Goal: Task Accomplishment & Management: Complete application form

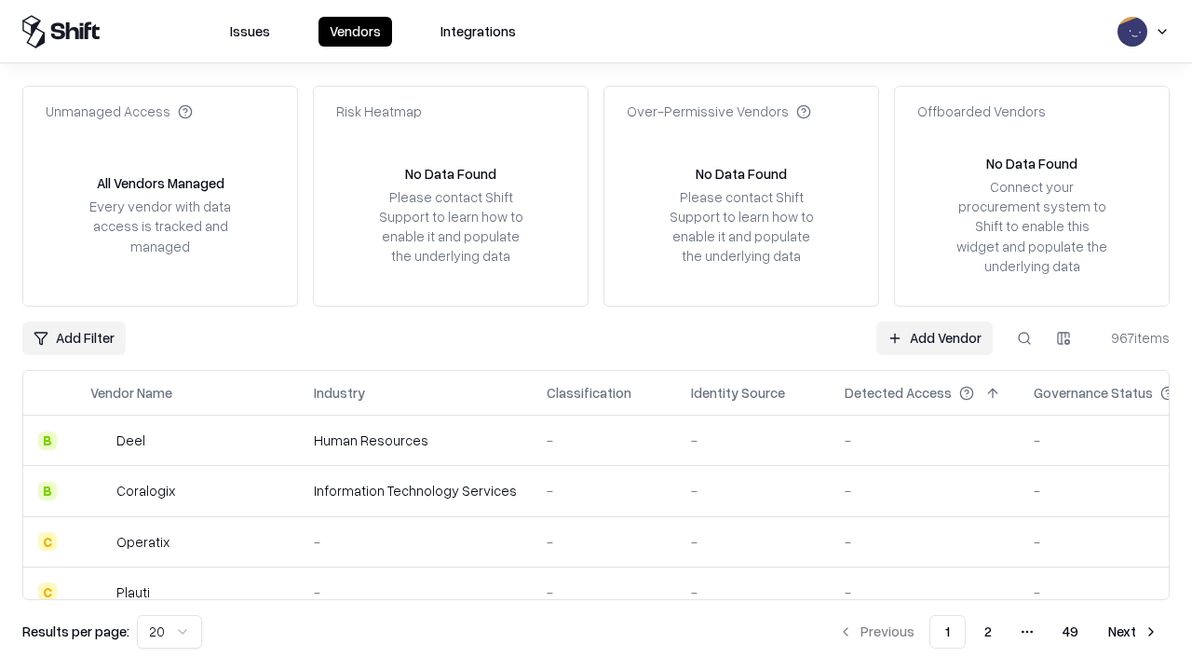
click at [934, 337] on link "Add Vendor" at bounding box center [934, 338] width 116 height 34
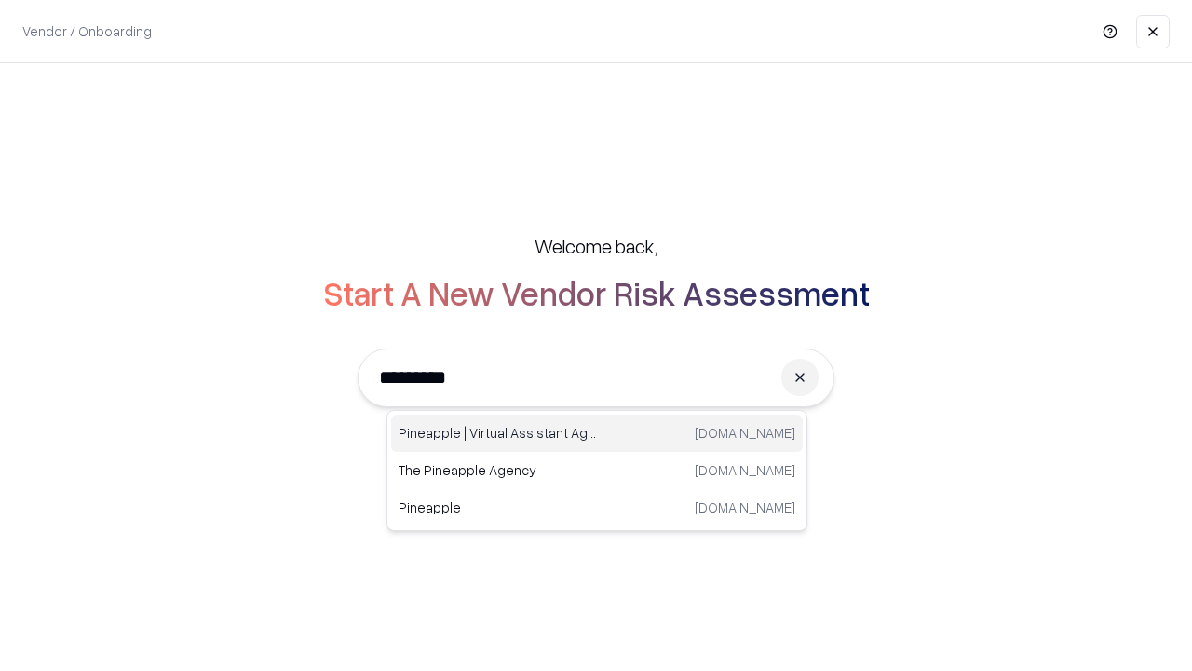
click at [597, 433] on div "Pineapple | Virtual Assistant Agency trypineapple.com" at bounding box center [597, 432] width 412 height 37
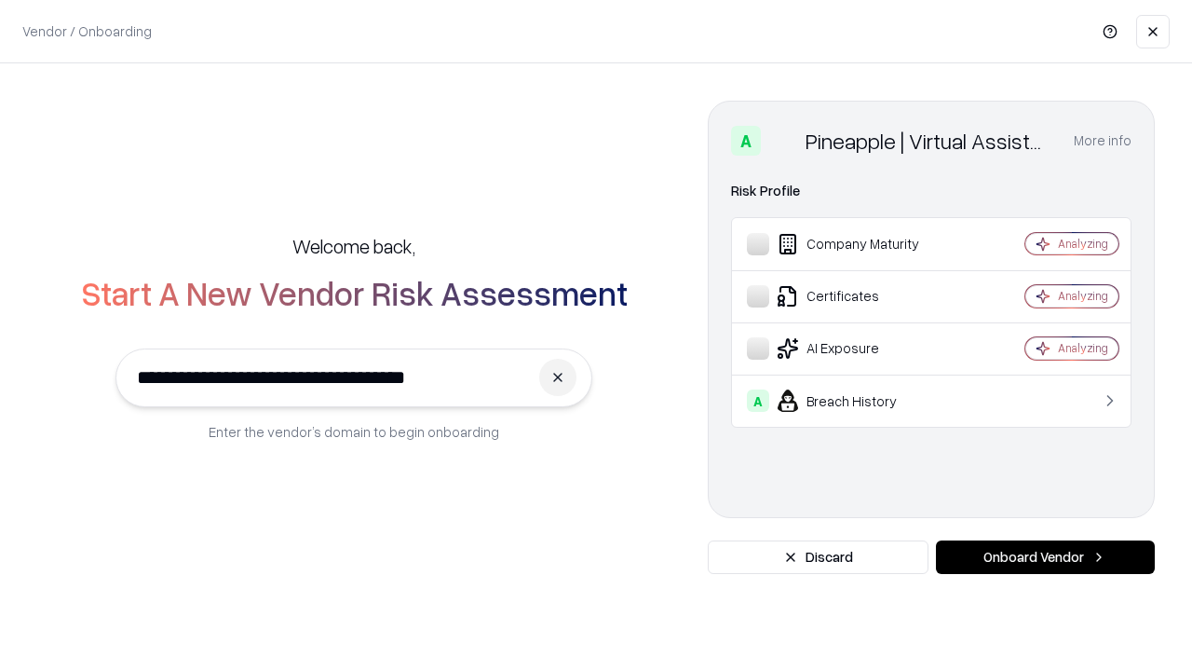
type input "**********"
click at [1045, 557] on button "Onboard Vendor" at bounding box center [1045, 557] width 219 height 34
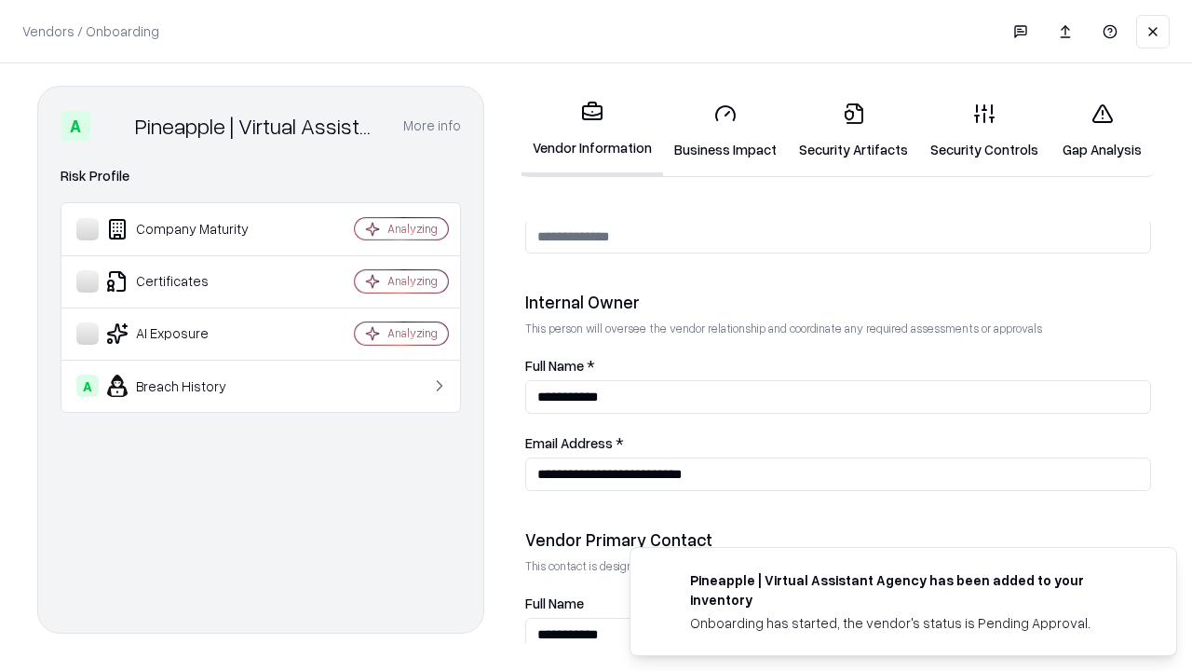
scroll to position [965, 0]
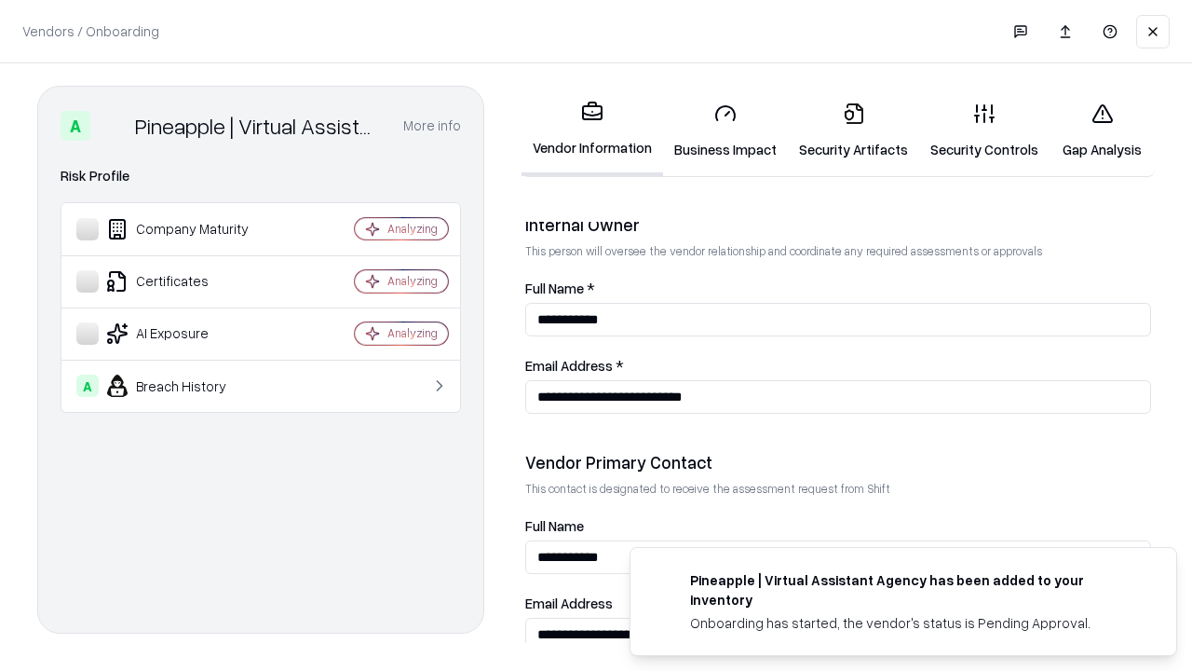
click at [853, 130] on link "Security Artifacts" at bounding box center [853, 131] width 131 height 87
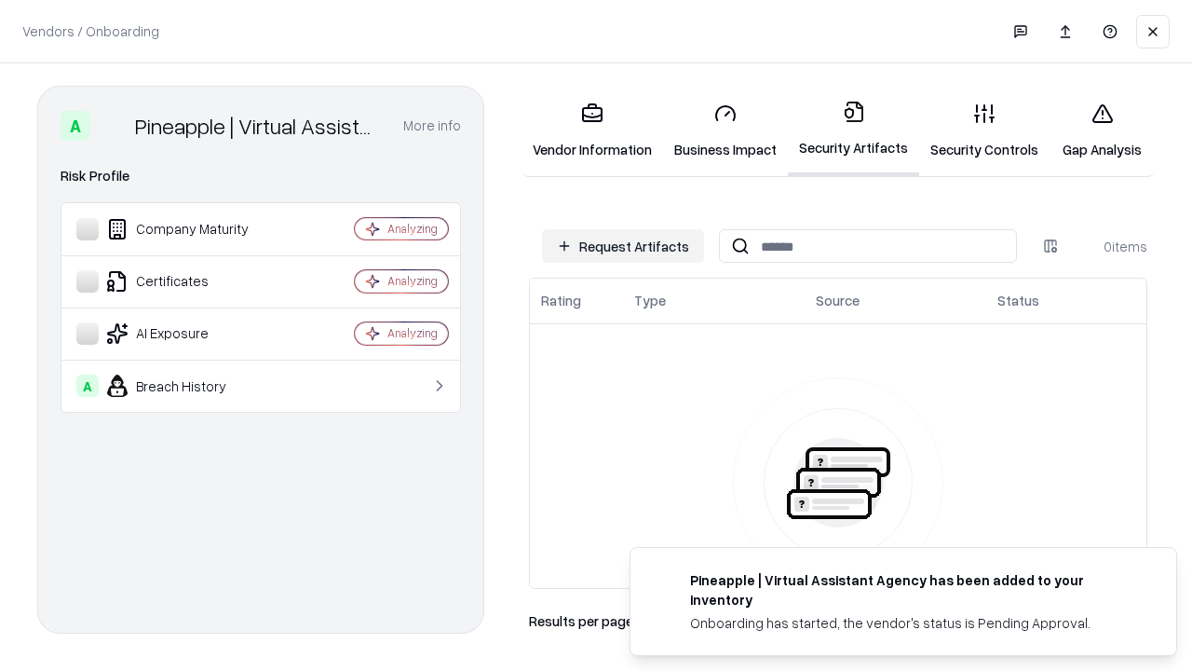
click at [623, 246] on button "Request Artifacts" at bounding box center [623, 246] width 162 height 34
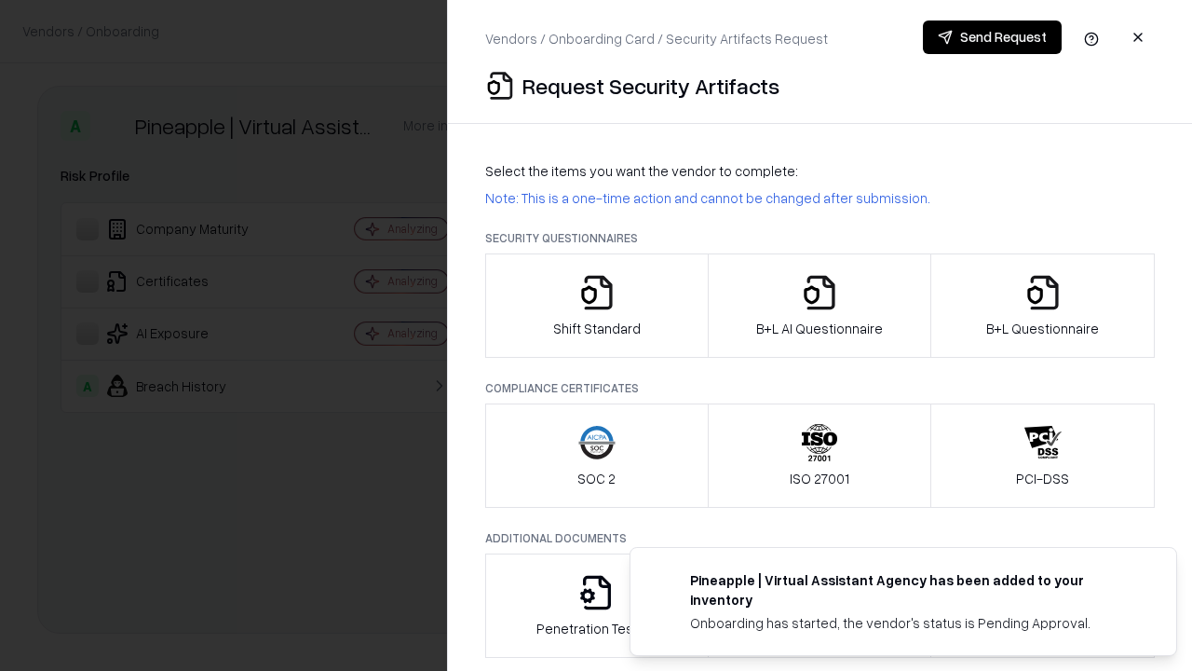
click at [1042, 305] on icon "button" at bounding box center [1042, 292] width 37 height 37
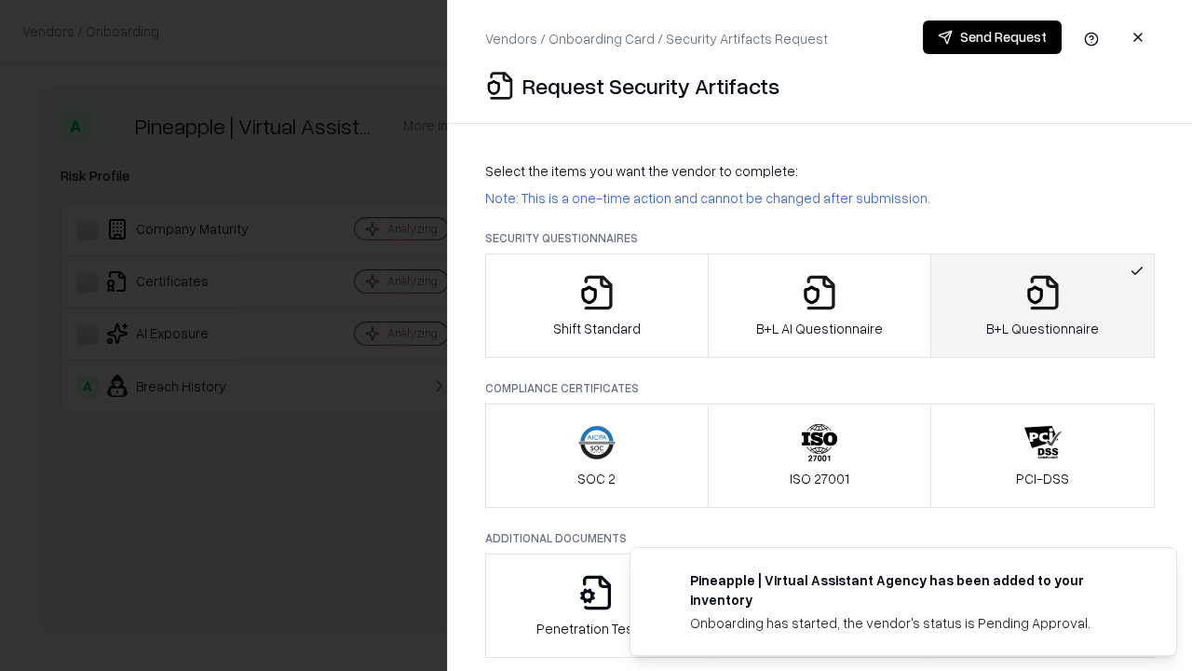
click at [819, 305] on icon "button" at bounding box center [819, 292] width 37 height 37
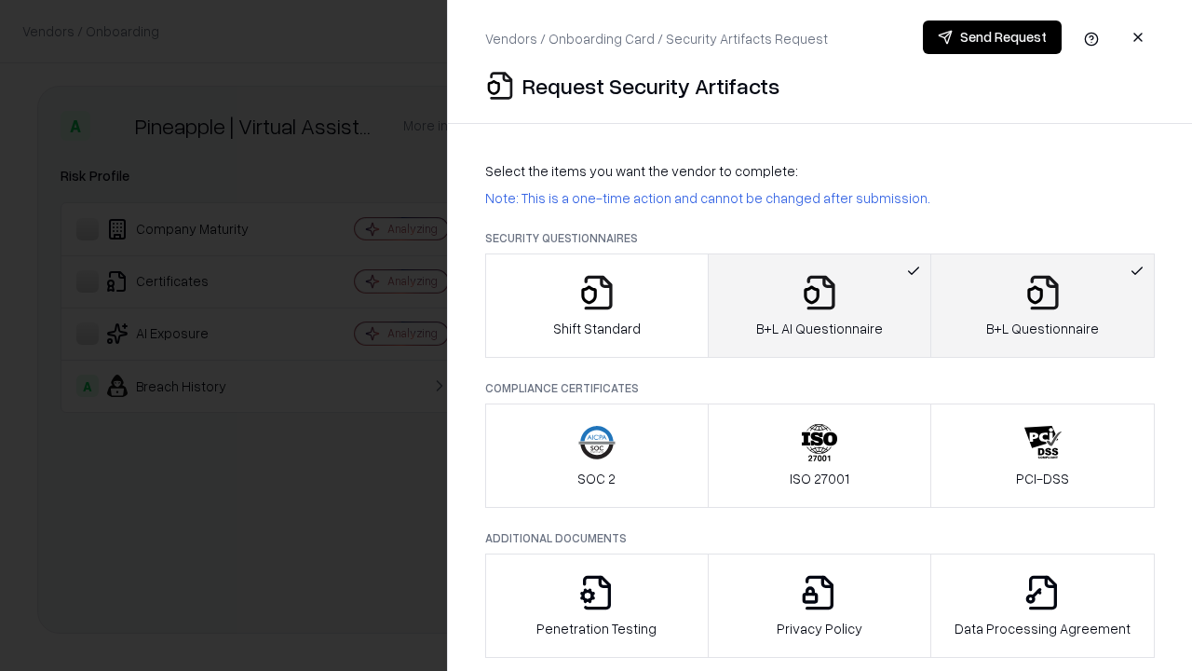
click at [992, 37] on button "Send Request" at bounding box center [992, 37] width 139 height 34
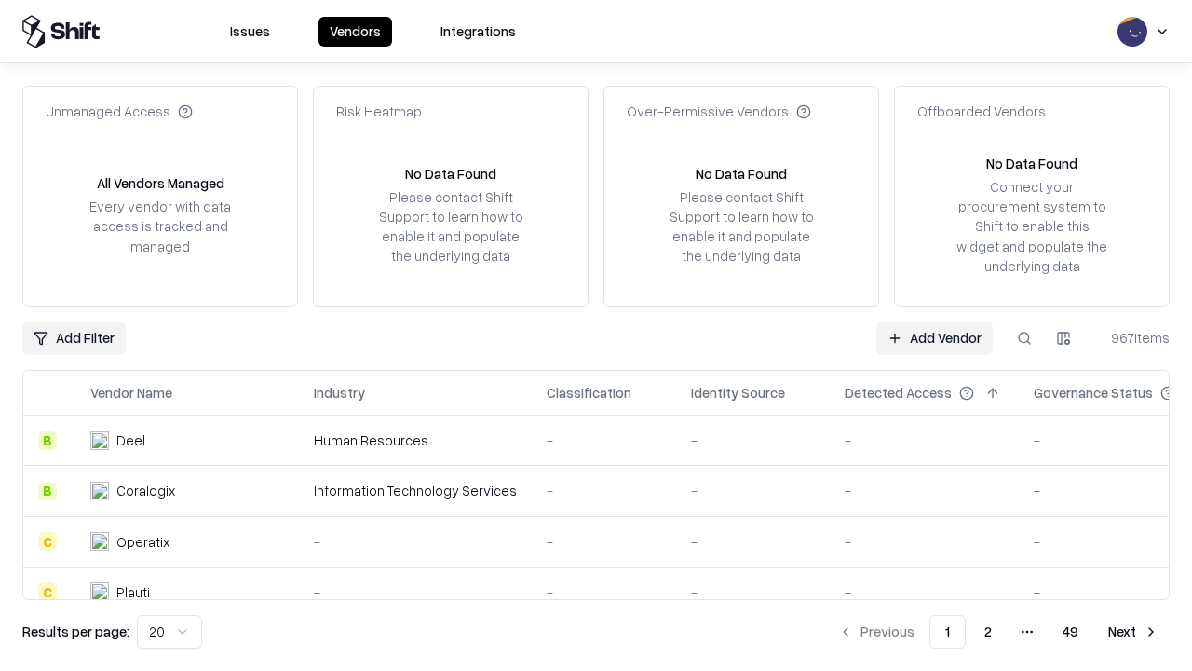
click at [1024, 337] on button at bounding box center [1025, 338] width 34 height 34
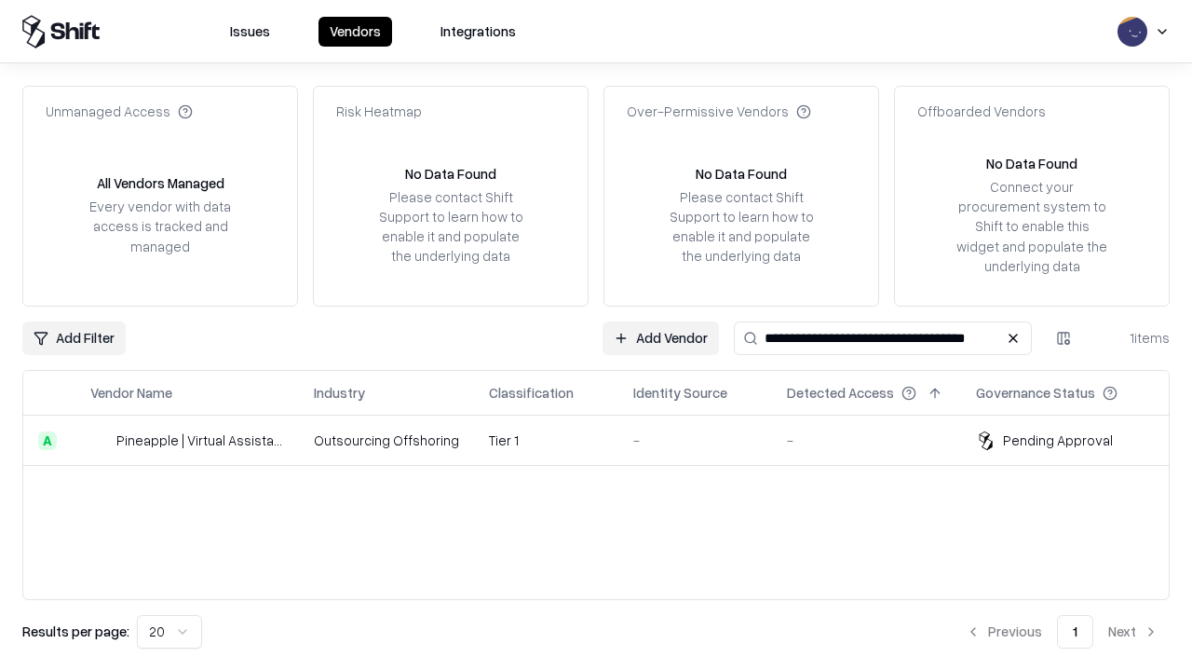
type input "**********"
click at [607, 440] on td "Tier 1" at bounding box center [546, 440] width 144 height 50
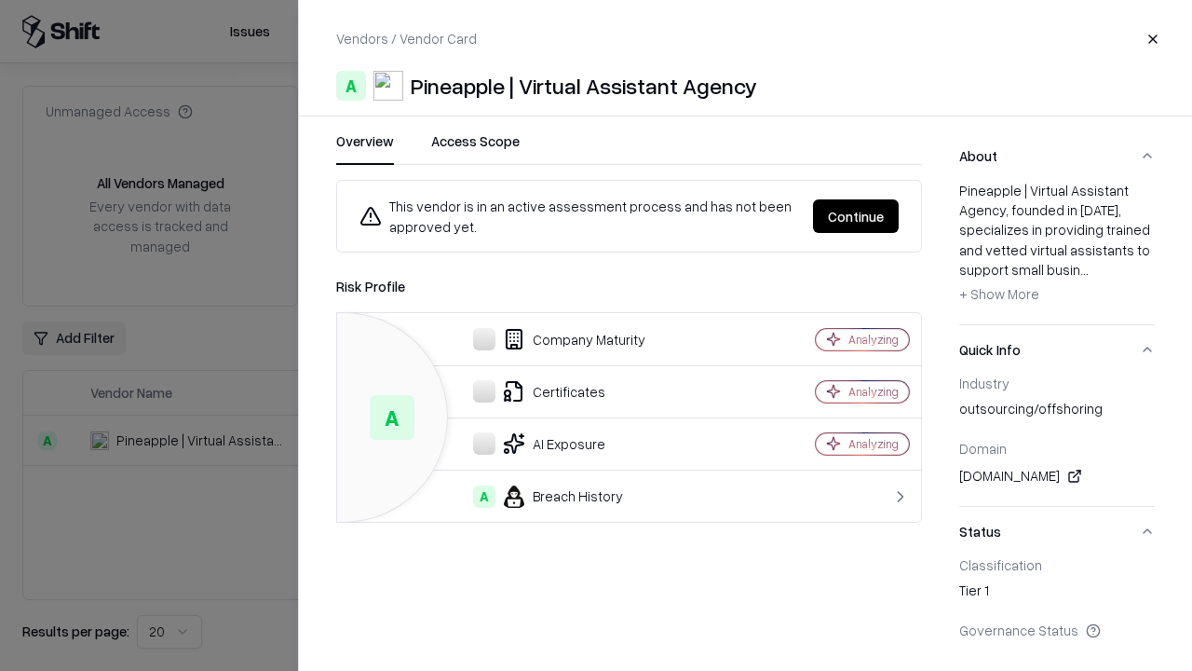
click at [856, 216] on button "Continue" at bounding box center [856, 216] width 86 height 34
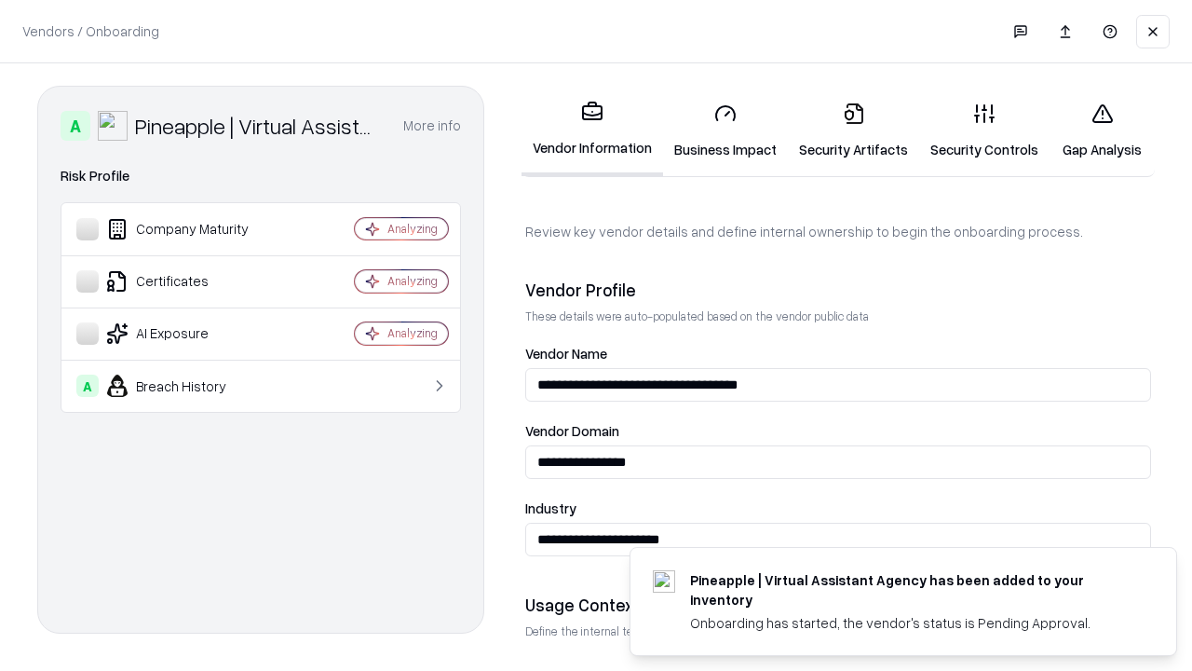
click at [853, 130] on link "Security Artifacts" at bounding box center [853, 131] width 131 height 87
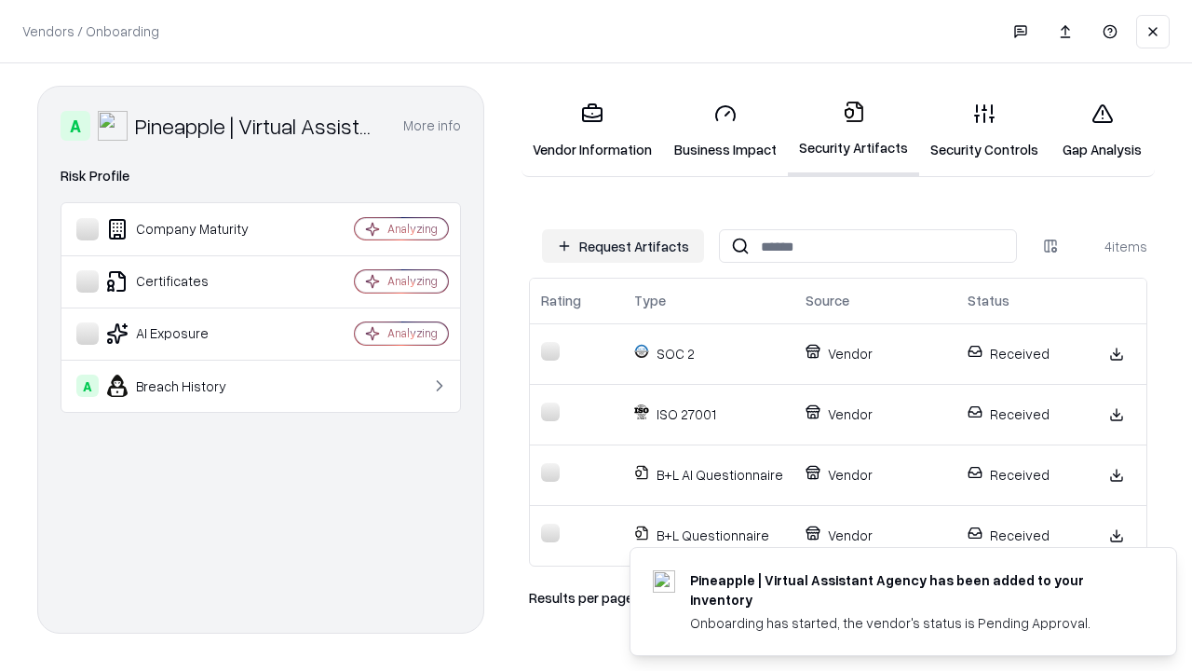
click at [1102, 130] on link "Gap Analysis" at bounding box center [1102, 131] width 105 height 87
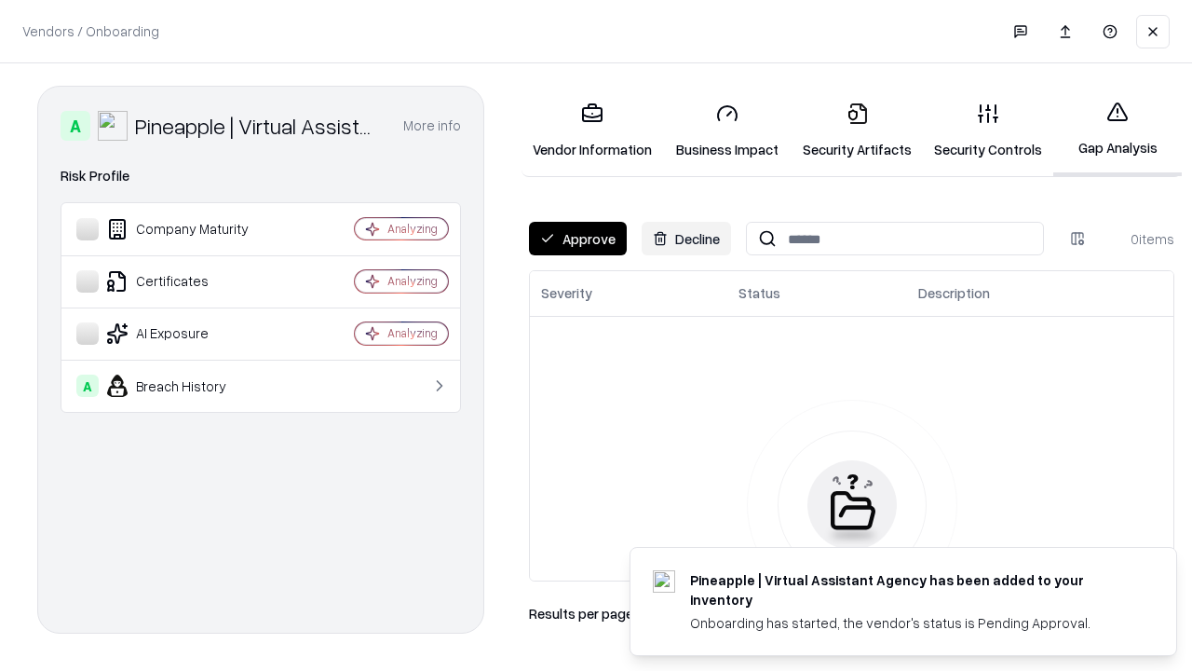
click at [577, 238] on button "Approve" at bounding box center [578, 239] width 98 height 34
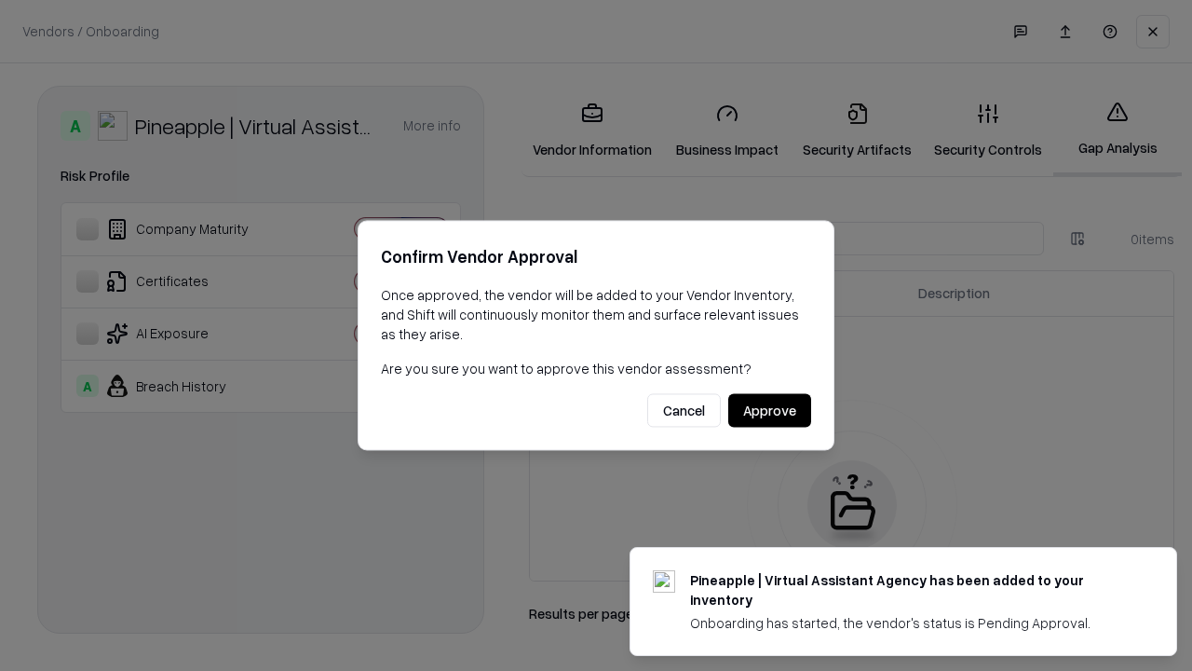
click at [769, 410] on button "Approve" at bounding box center [769, 411] width 83 height 34
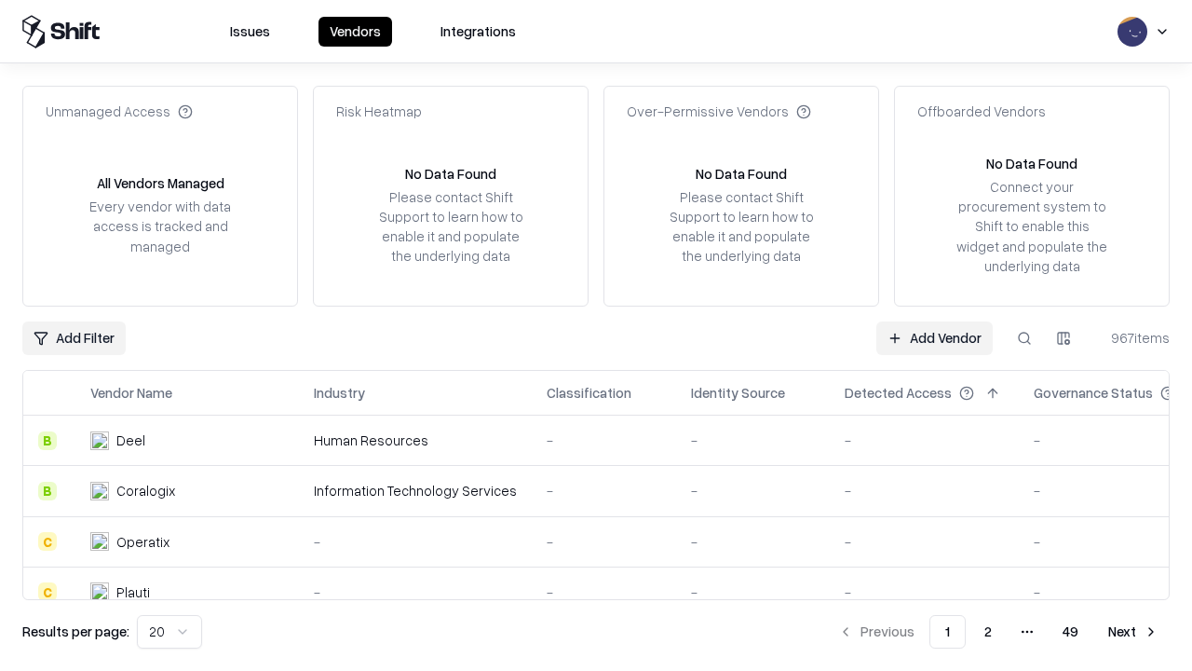
type input "**********"
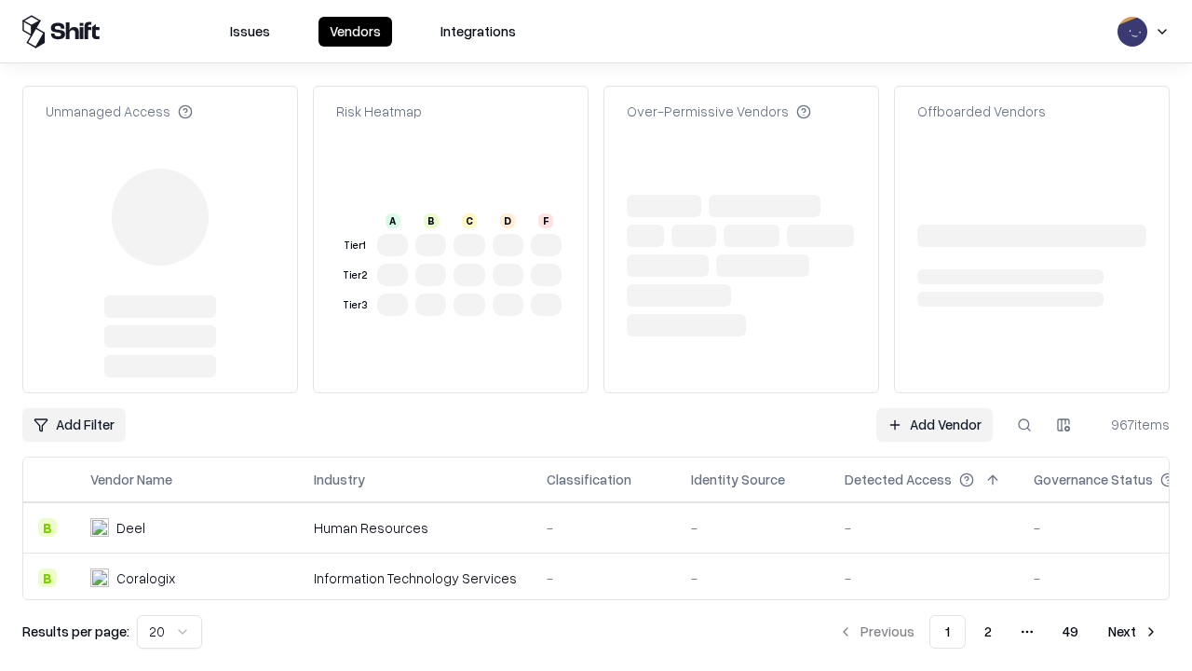
click at [934, 408] on link "Add Vendor" at bounding box center [934, 425] width 116 height 34
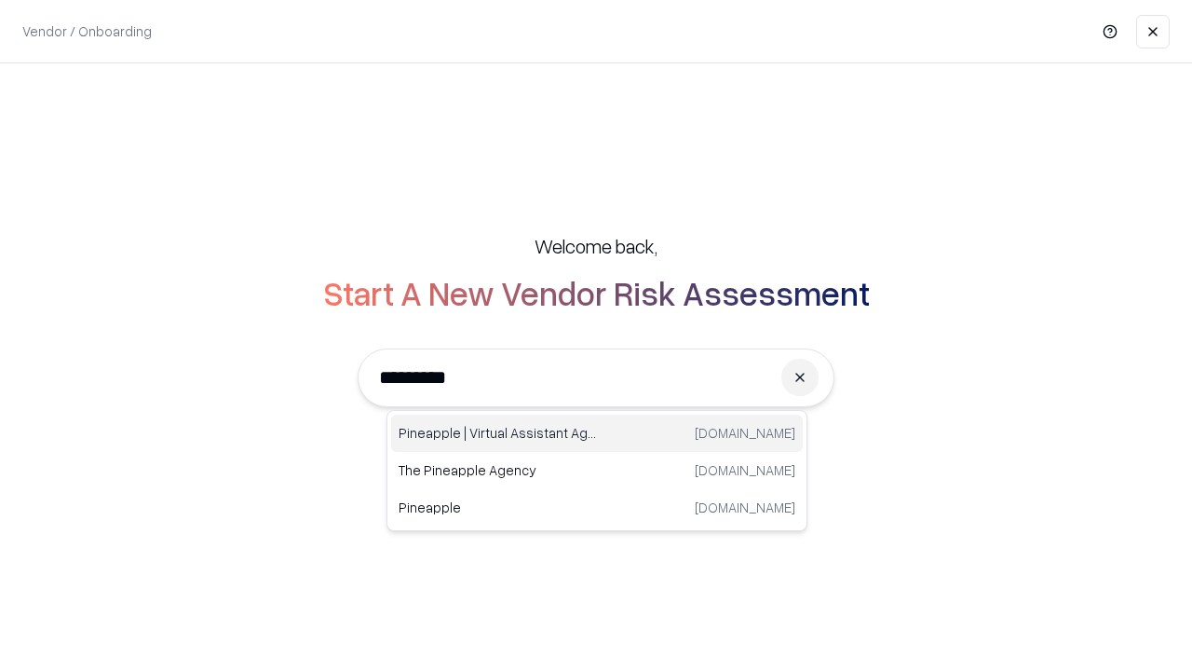
click at [597, 433] on div "Pineapple | Virtual Assistant Agency [DOMAIN_NAME]" at bounding box center [597, 432] width 412 height 37
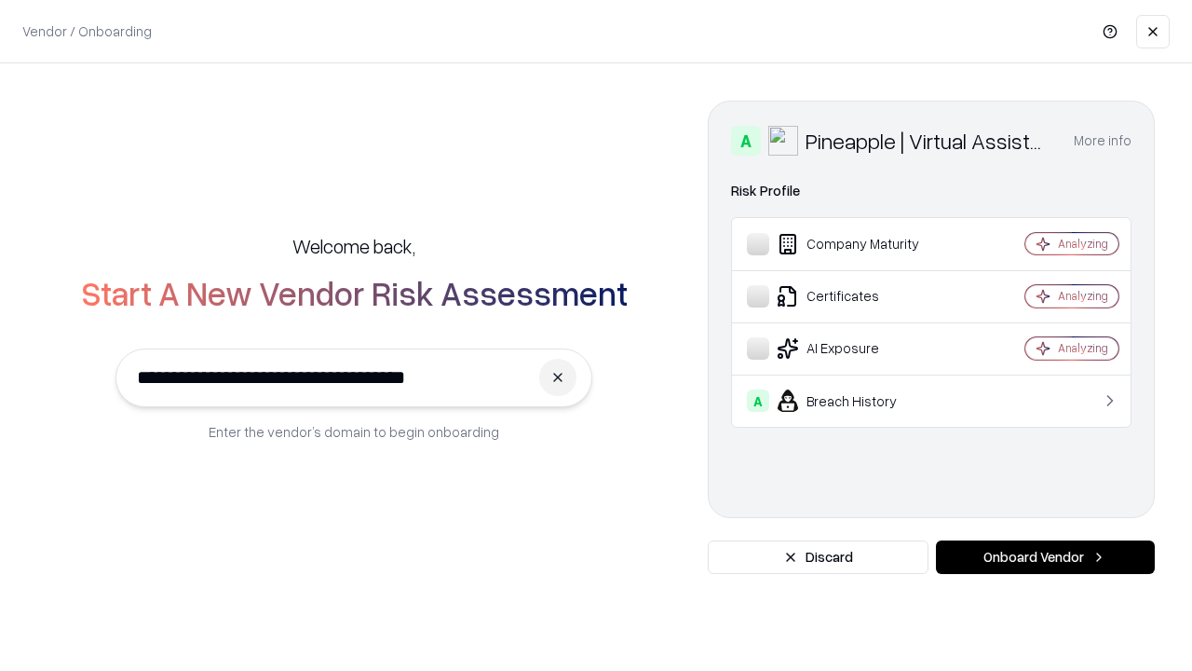
type input "**********"
click at [1045, 557] on button "Onboard Vendor" at bounding box center [1045, 557] width 219 height 34
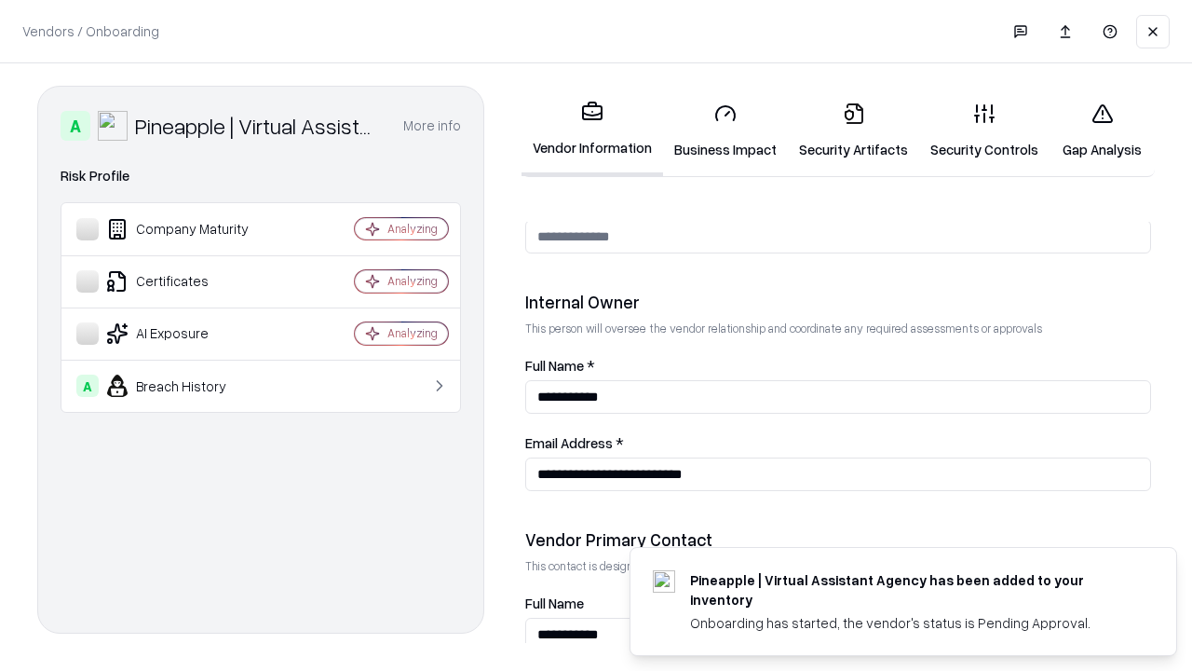
scroll to position [965, 0]
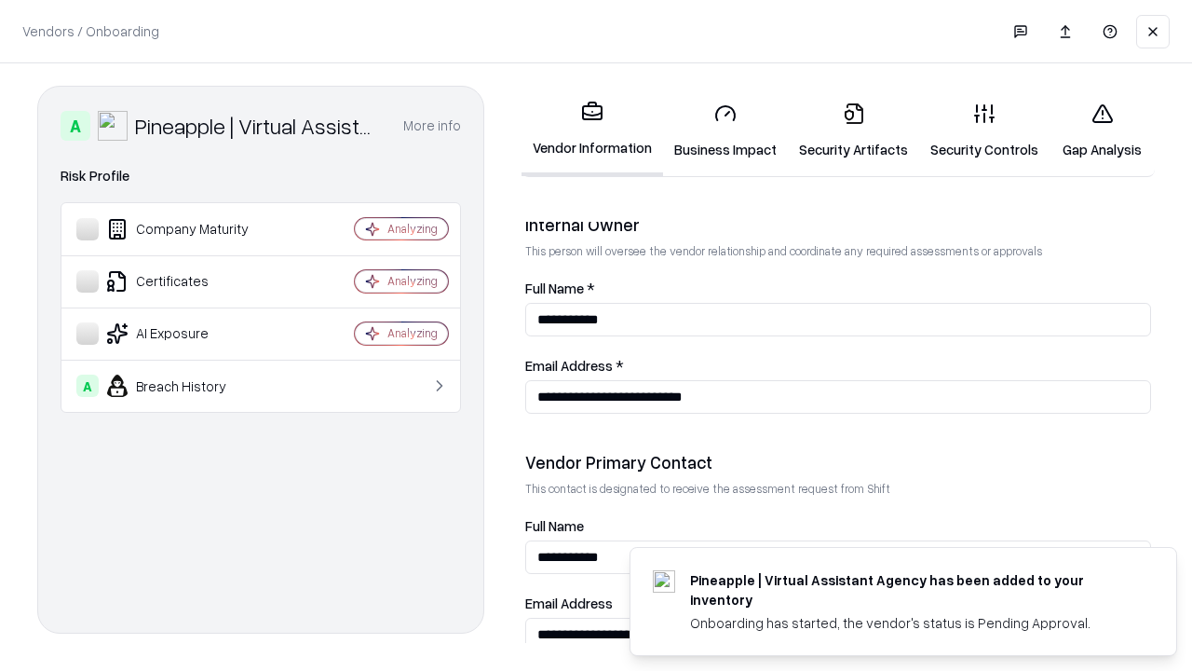
click at [1102, 130] on link "Gap Analysis" at bounding box center [1102, 131] width 105 height 87
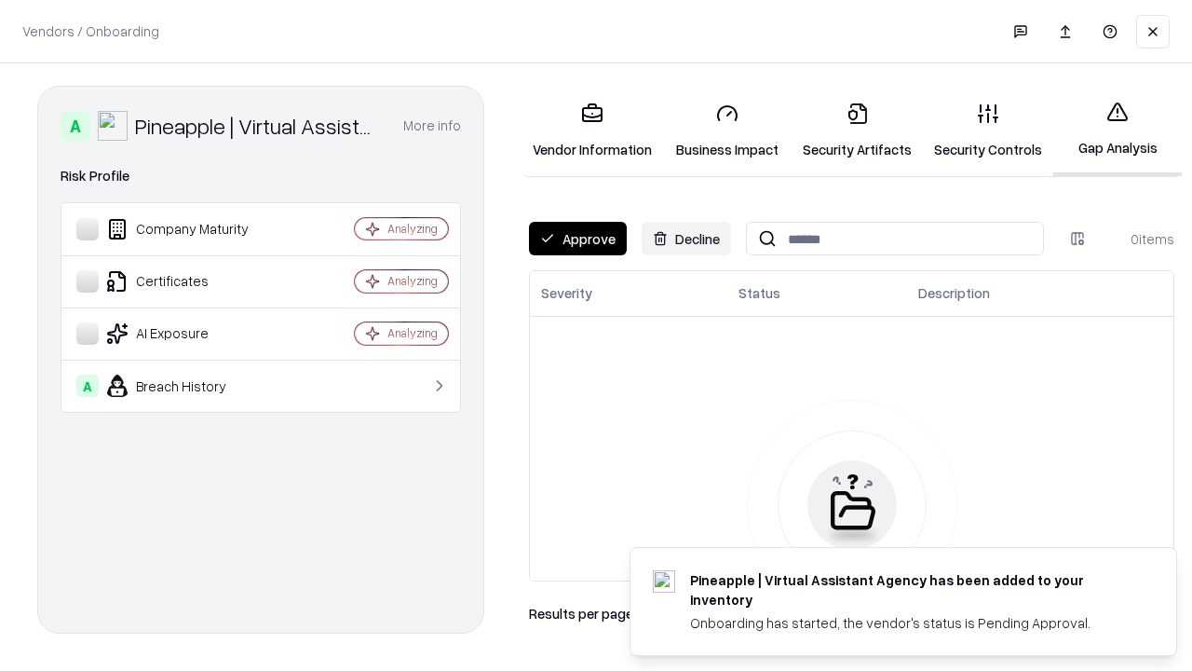
click at [577, 238] on button "Approve" at bounding box center [578, 239] width 98 height 34
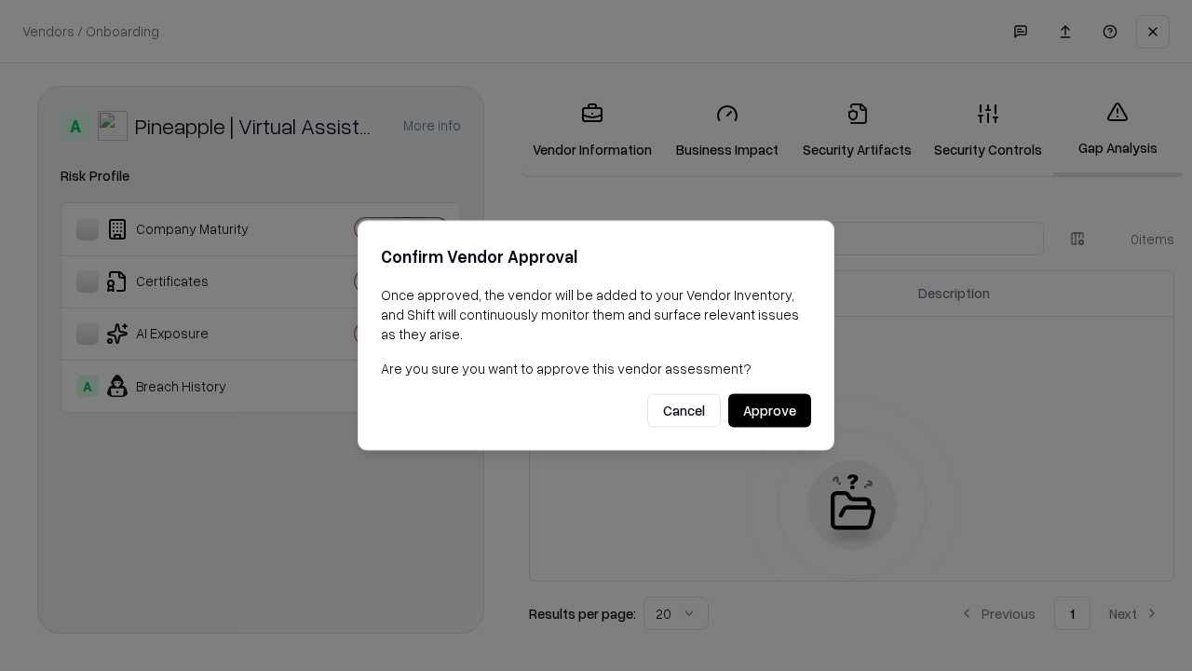
click at [769, 410] on button "Approve" at bounding box center [769, 411] width 83 height 34
